Goal: Information Seeking & Learning: Learn about a topic

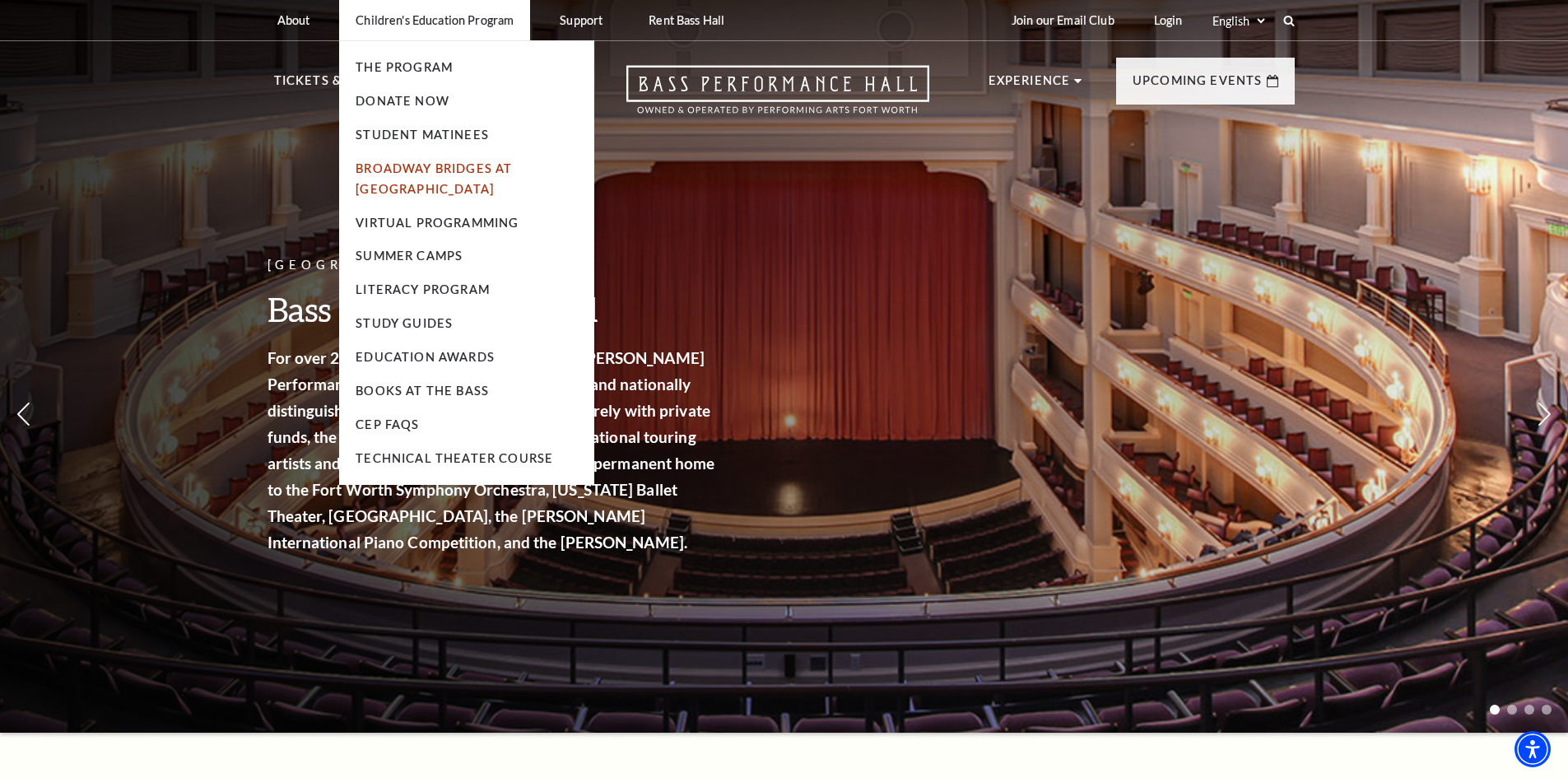
click at [413, 171] on link "Broadway Bridges at [GEOGRAPHIC_DATA]" at bounding box center [434, 178] width 156 height 35
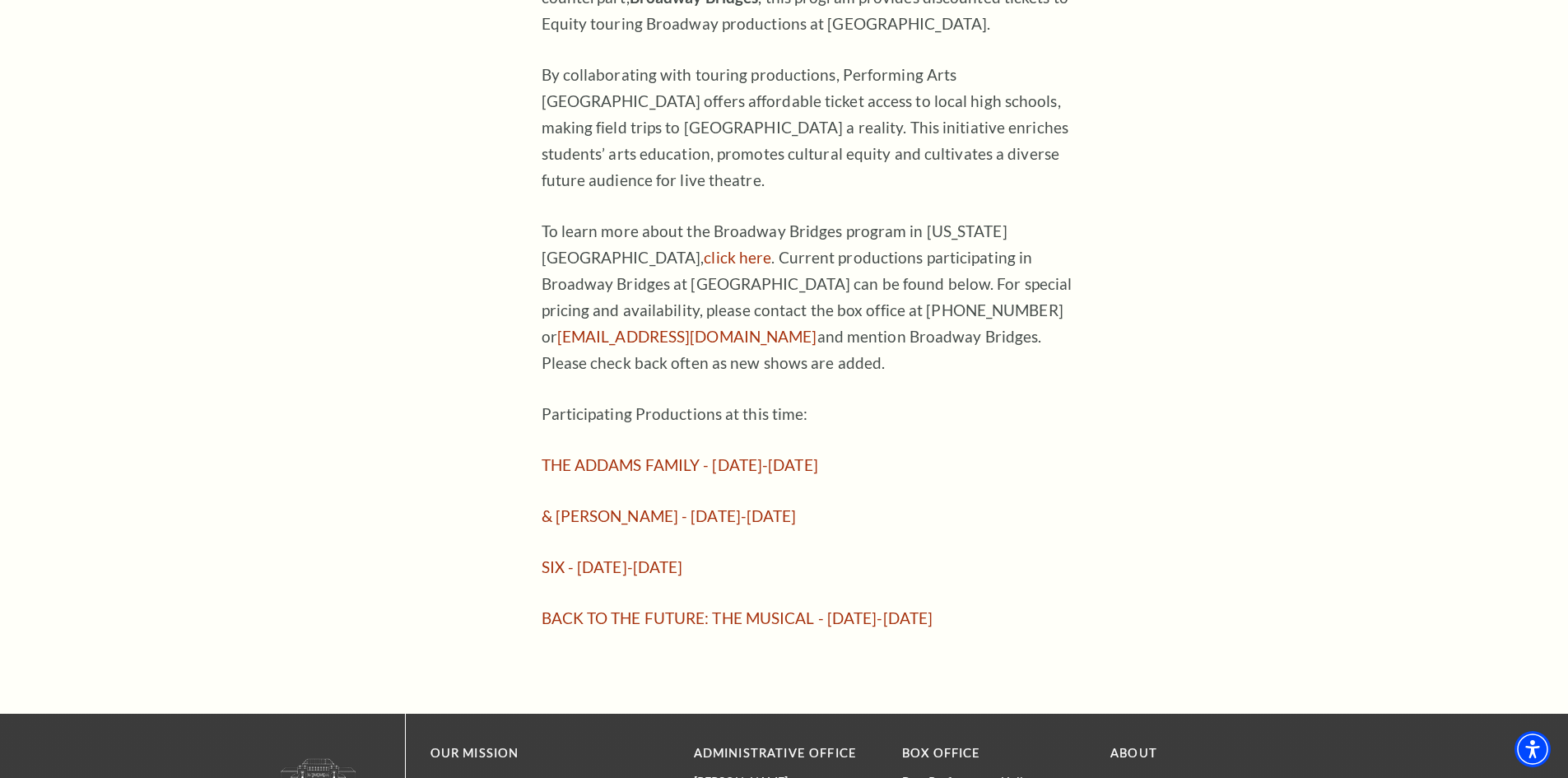
scroll to position [1234, 0]
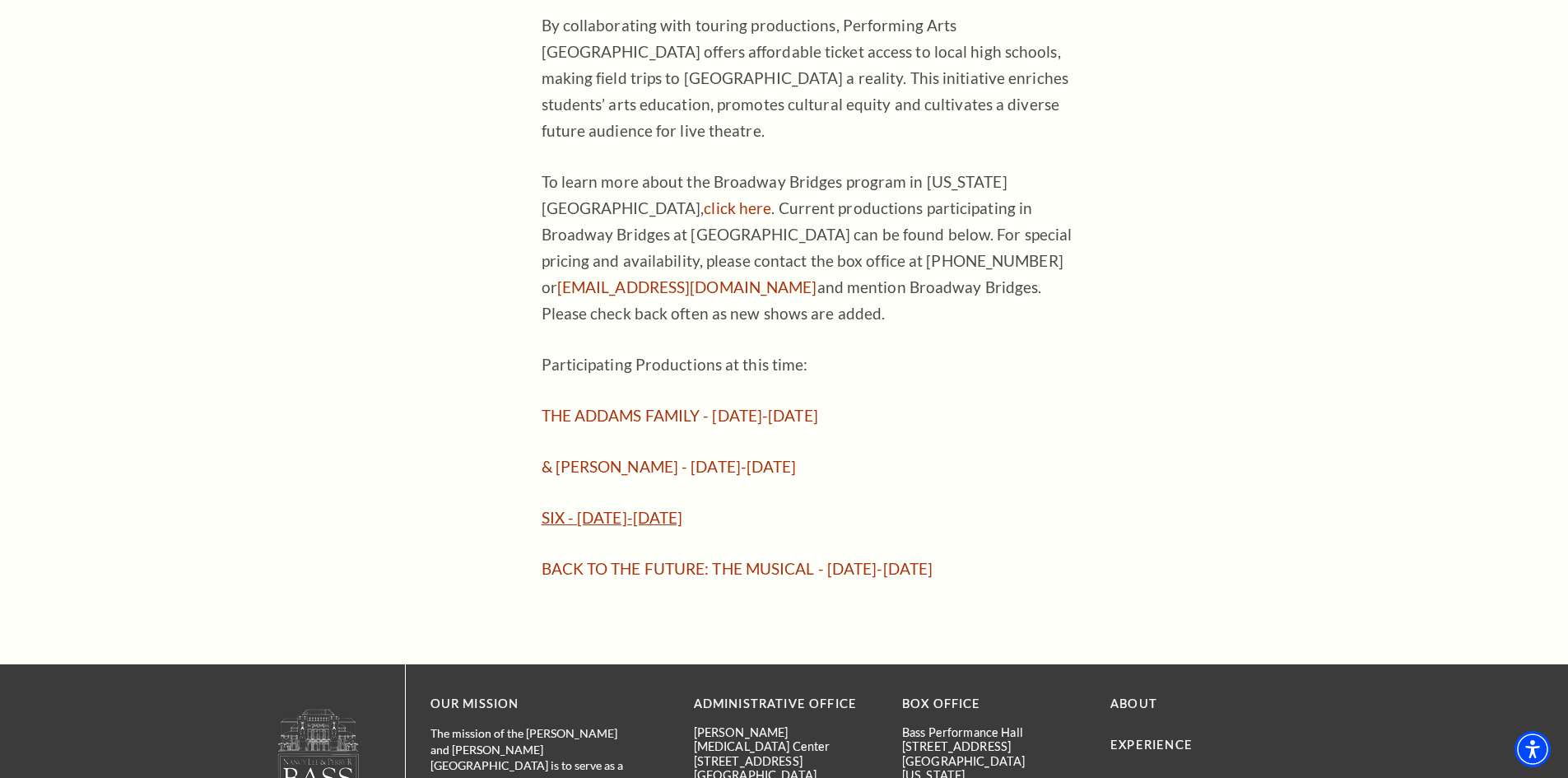
click at [603, 508] on link "SIX - [DATE]-[DATE]" at bounding box center [613, 517] width 142 height 19
click at [574, 456] on link "& [PERSON_NAME] - [DATE]-[DATE]" at bounding box center [669, 465] width 255 height 19
click at [641, 508] on link "SIX - [DATE]-[DATE]" at bounding box center [613, 517] width 142 height 19
